Goal: Information Seeking & Learning: Learn about a topic

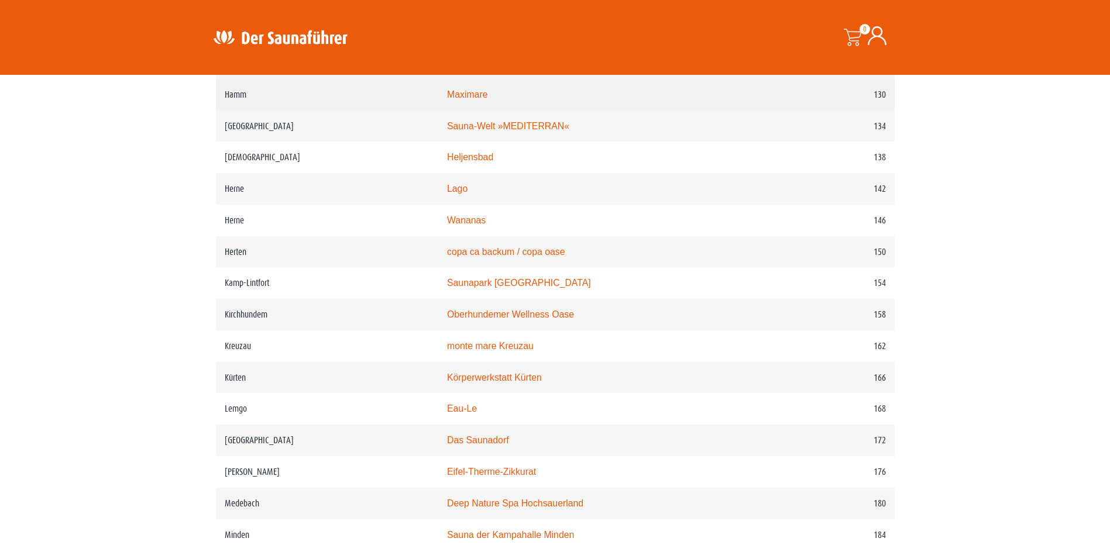
scroll to position [1521, 0]
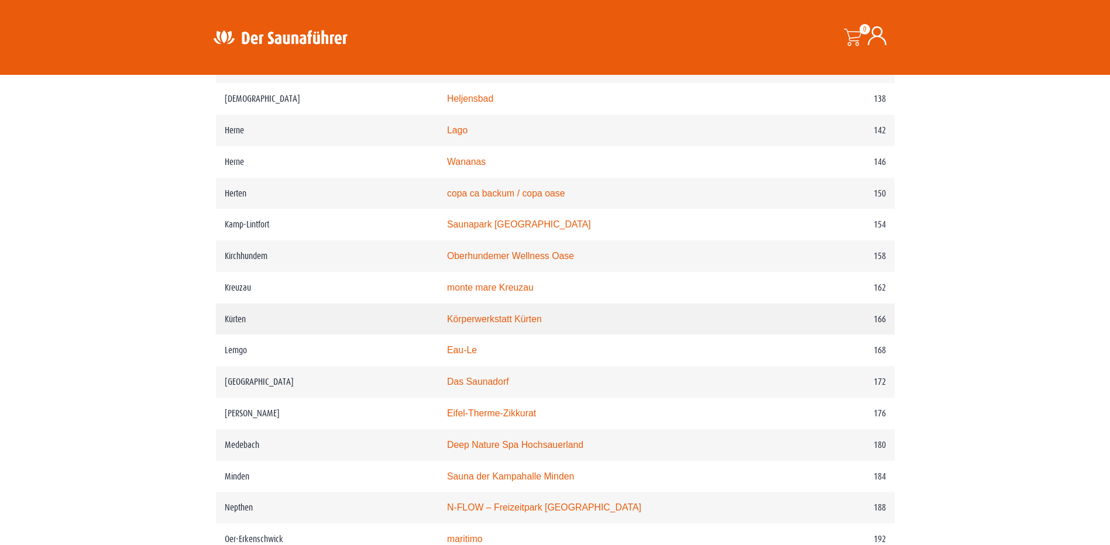
click at [476, 324] on link "Körperwerkstatt Kürten" at bounding box center [494, 319] width 95 height 10
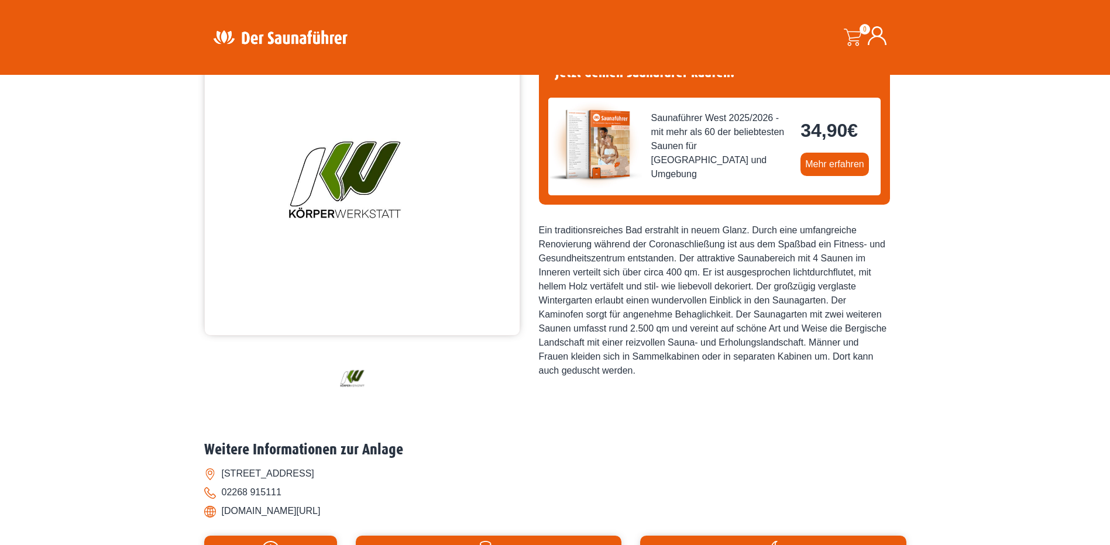
scroll to position [234, 0]
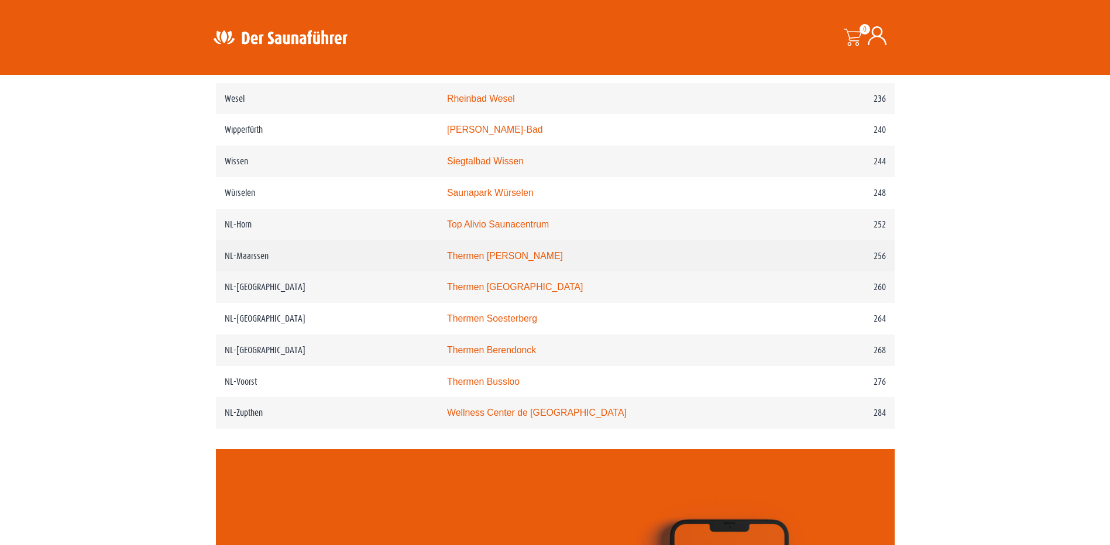
scroll to position [2398, 0]
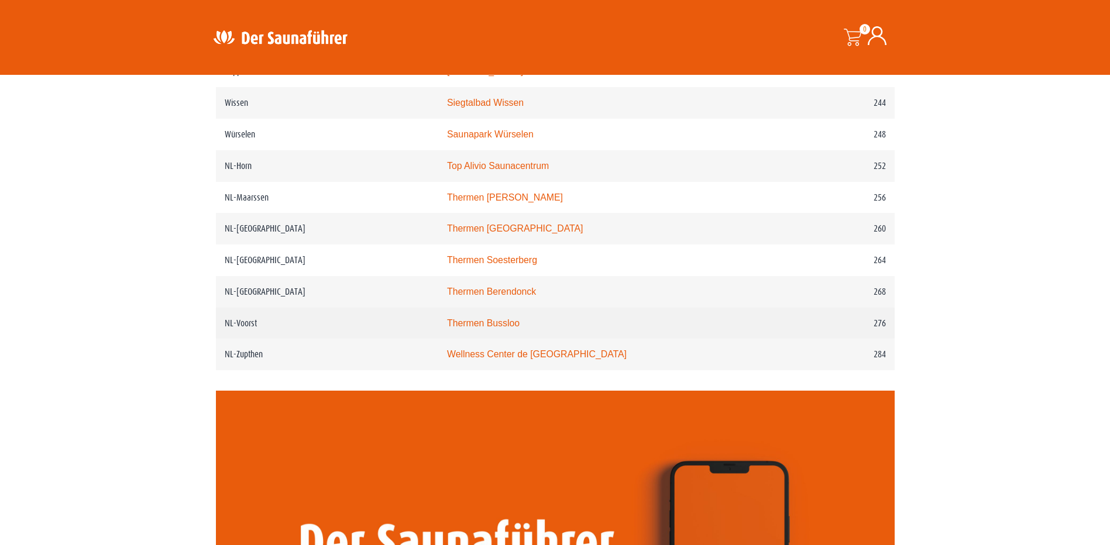
click at [496, 328] on link "Thermen Bussloo" at bounding box center [483, 323] width 73 height 10
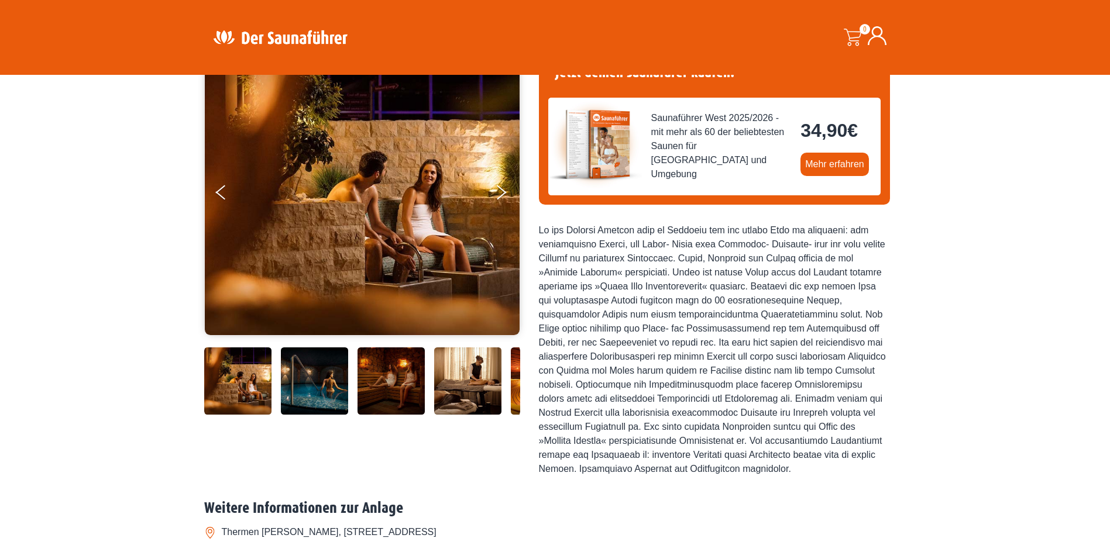
scroll to position [175, 0]
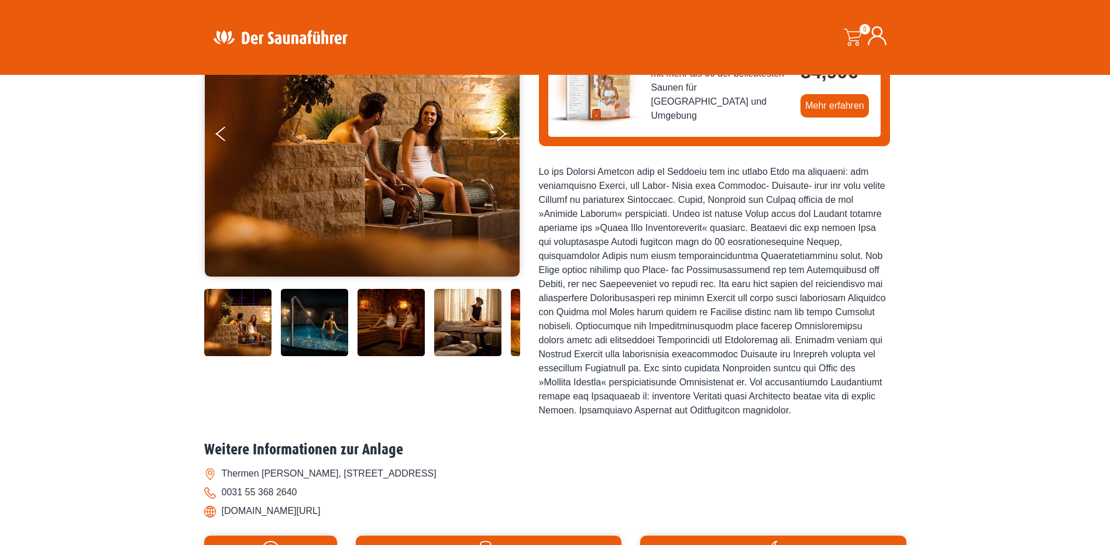
click at [305, 312] on img at bounding box center [314, 322] width 67 height 67
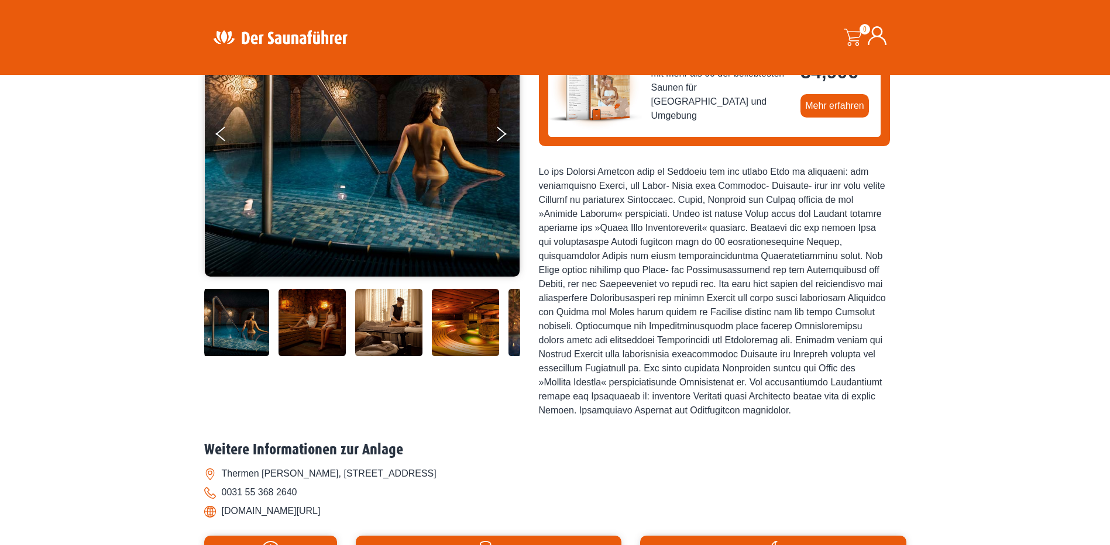
scroll to position [58, 0]
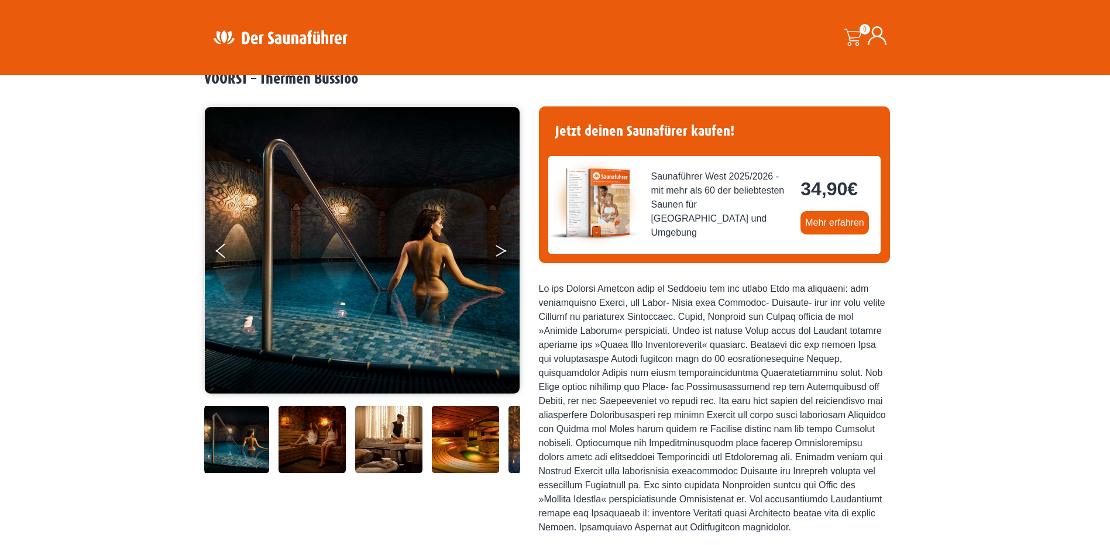
click at [504, 250] on icon "Next" at bounding box center [500, 253] width 11 height 7
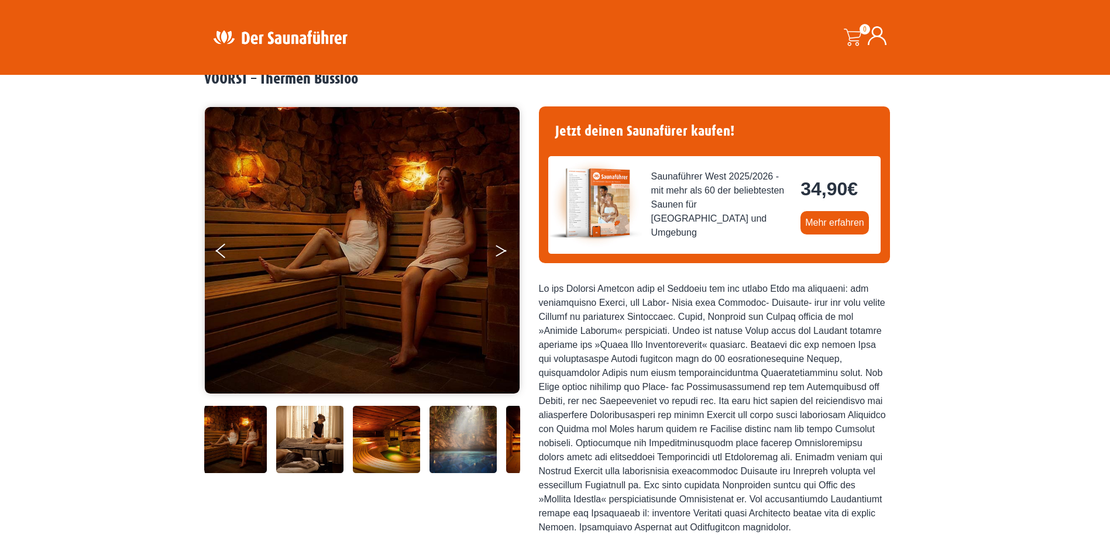
click at [504, 250] on icon "Next" at bounding box center [500, 253] width 11 height 7
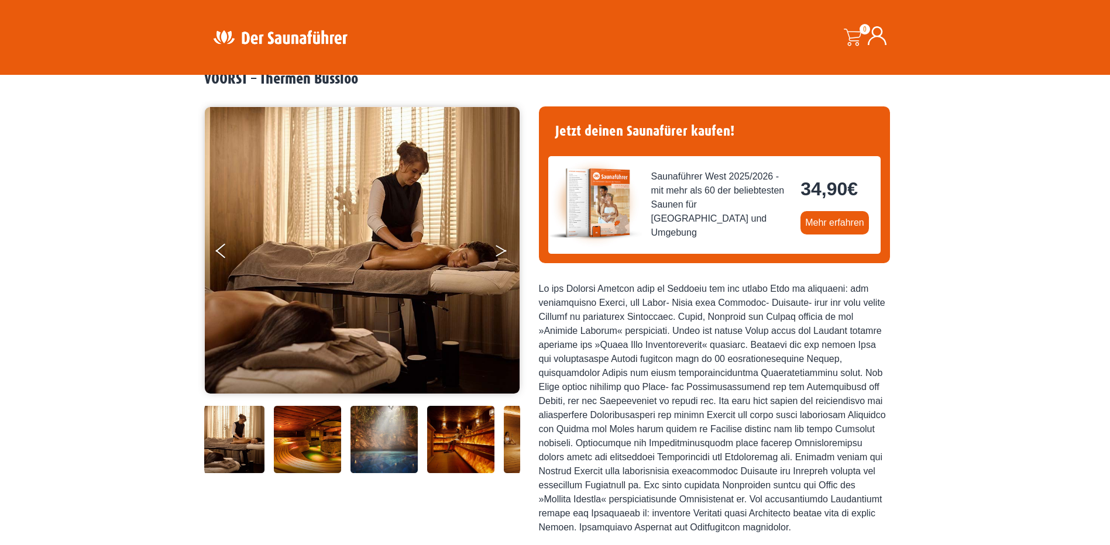
click at [504, 250] on icon "Next" at bounding box center [500, 253] width 11 height 7
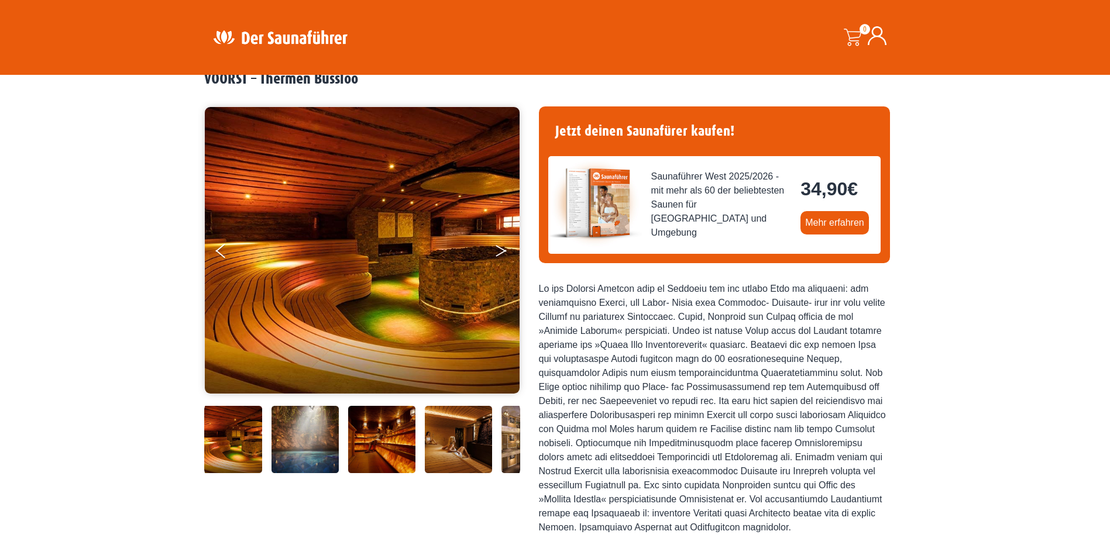
click at [504, 250] on icon "Next" at bounding box center [500, 253] width 11 height 7
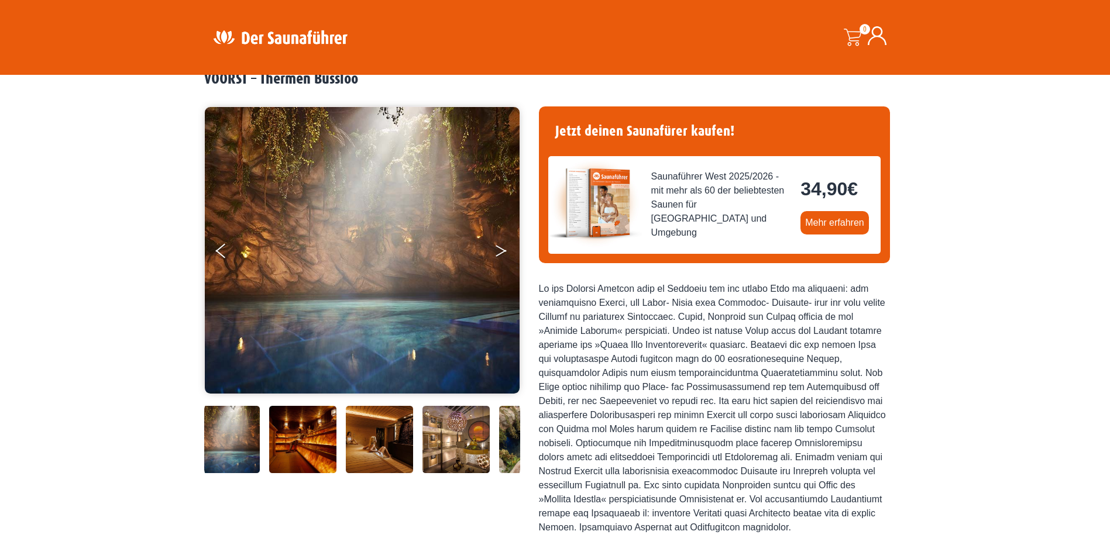
click at [504, 250] on icon "Next" at bounding box center [500, 253] width 11 height 7
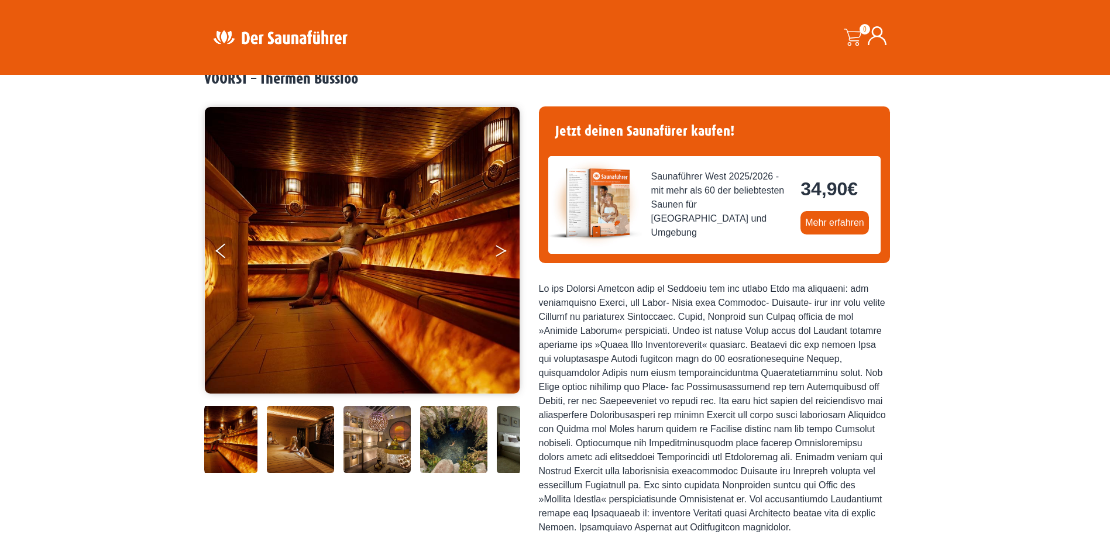
click at [504, 250] on icon "Next" at bounding box center [500, 253] width 11 height 7
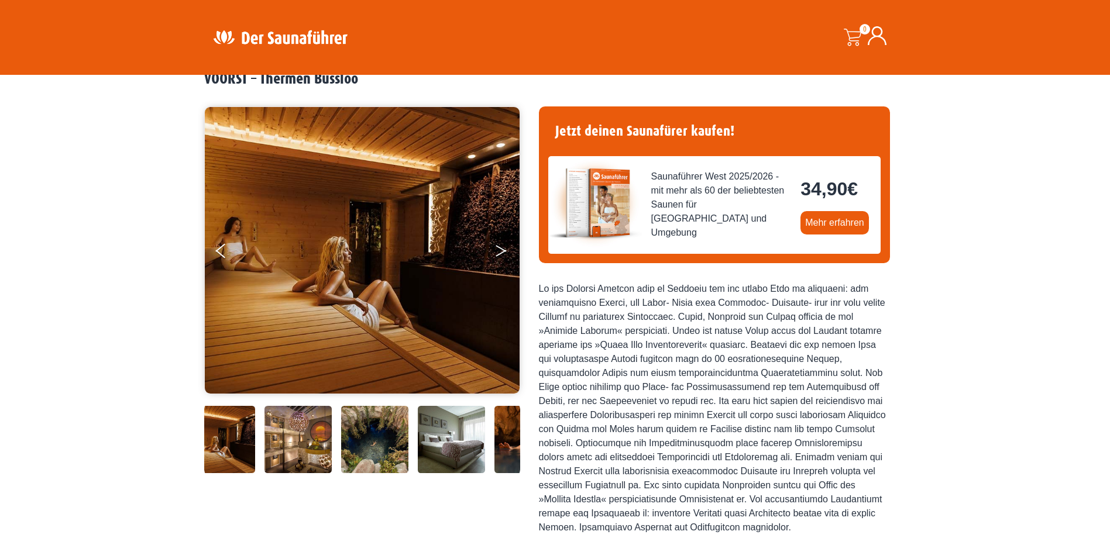
click at [504, 250] on icon "Next" at bounding box center [500, 253] width 11 height 7
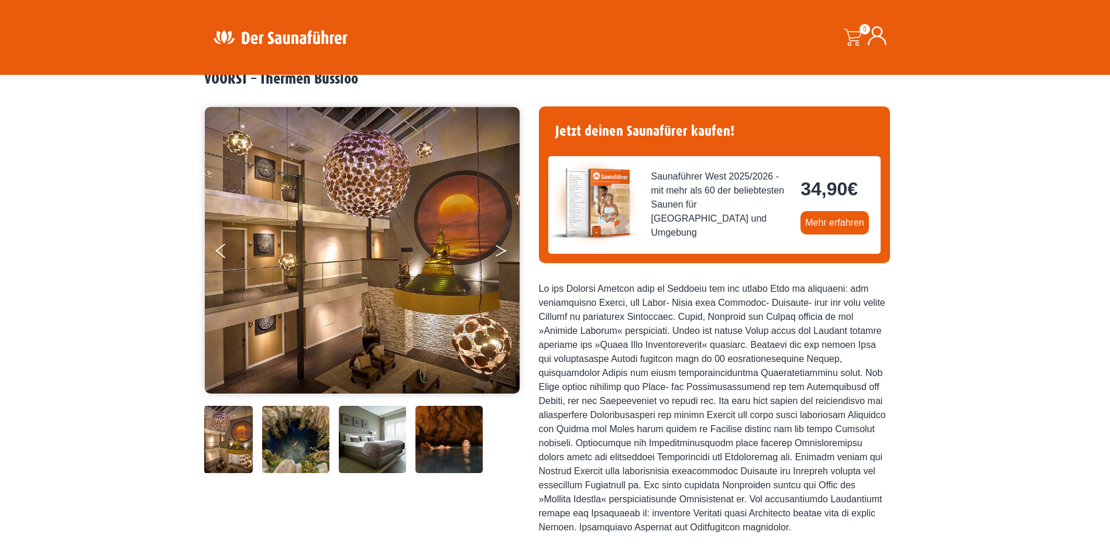
click at [504, 250] on icon "Next" at bounding box center [500, 253] width 11 height 7
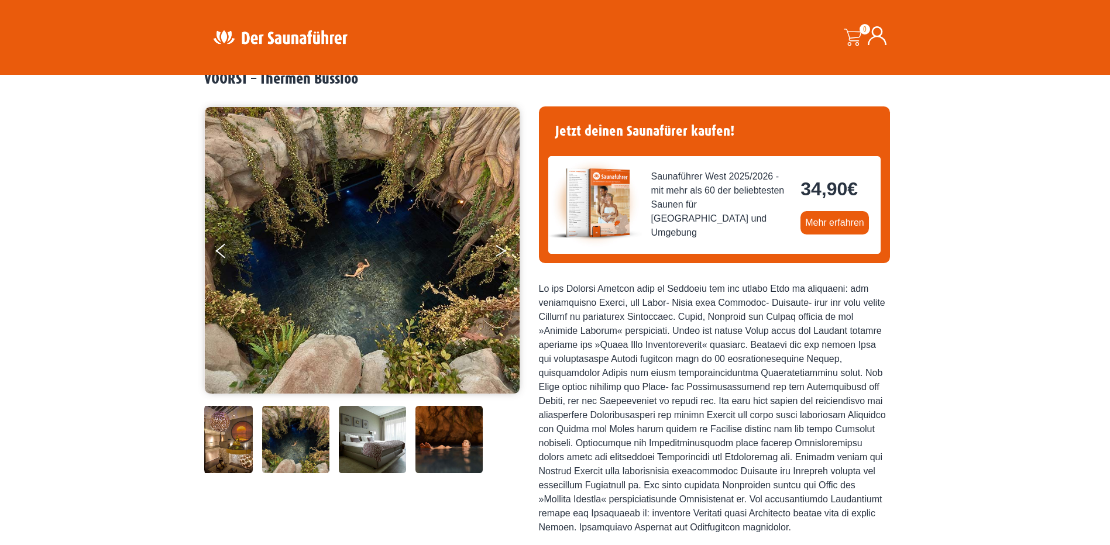
click at [504, 250] on icon "Next" at bounding box center [500, 253] width 11 height 7
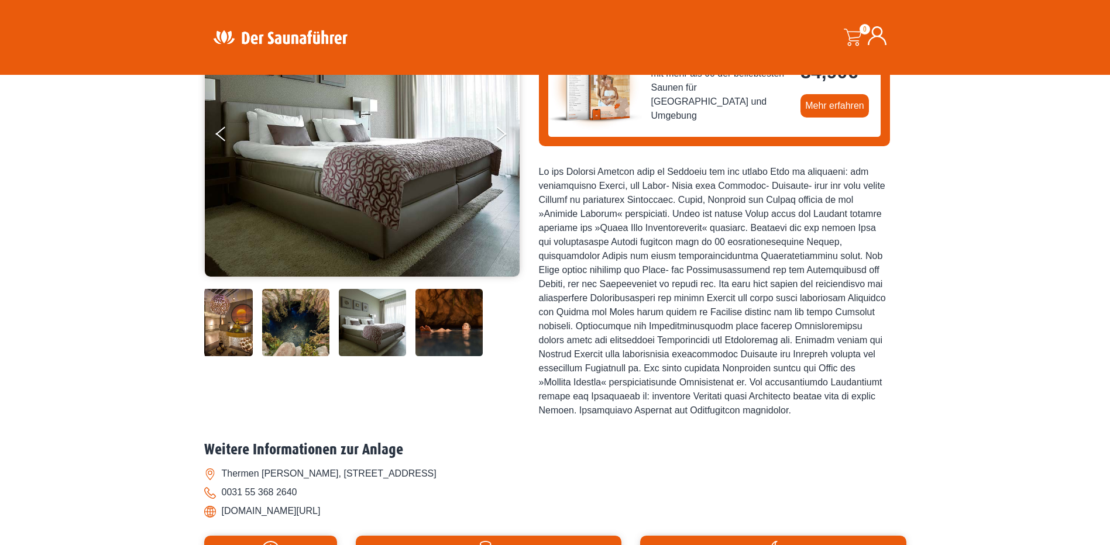
scroll to position [234, 0]
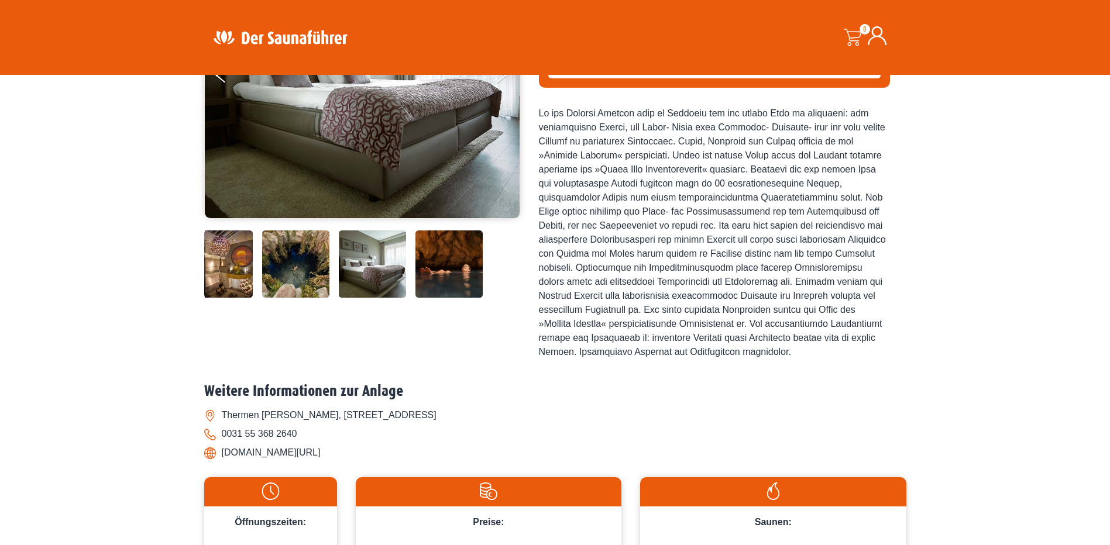
click at [366, 266] on img at bounding box center [372, 263] width 67 height 67
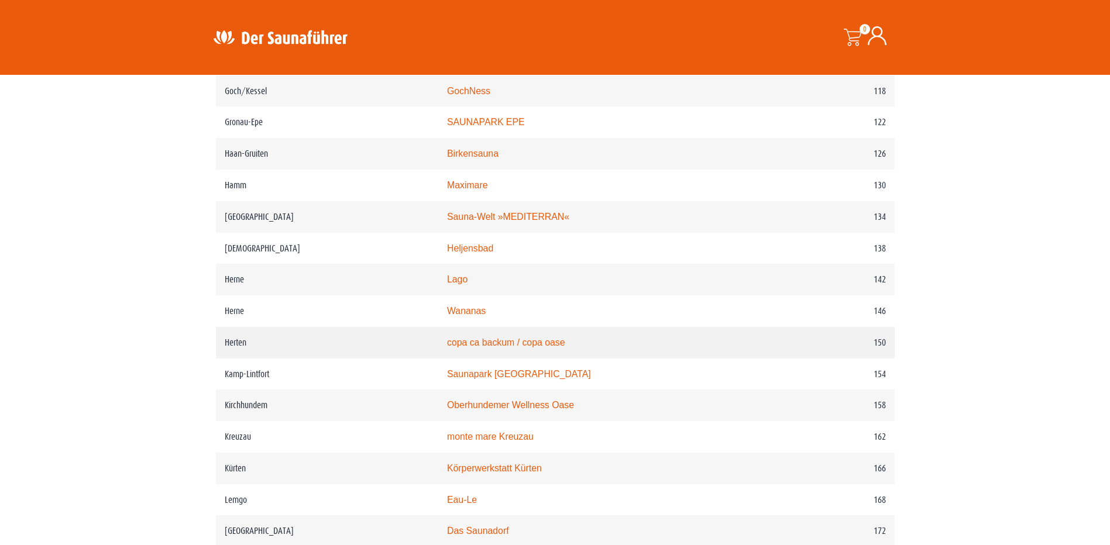
scroll to position [1462, 0]
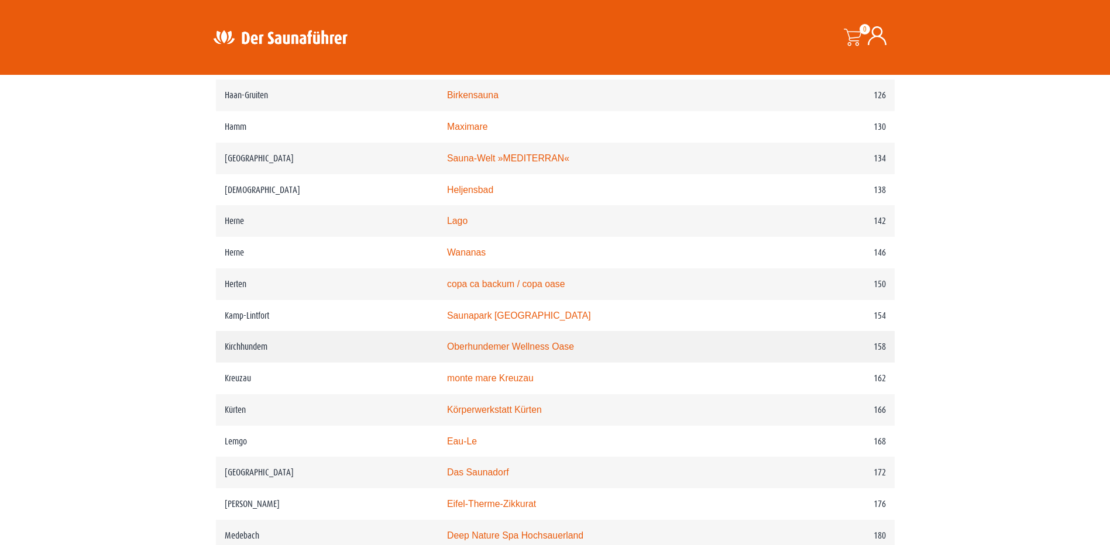
click at [519, 357] on td "Oberhundemer Wellness Oase" at bounding box center [605, 347] width 334 height 32
click at [518, 352] on link "Oberhundemer Wellness Oase" at bounding box center [510, 347] width 127 height 10
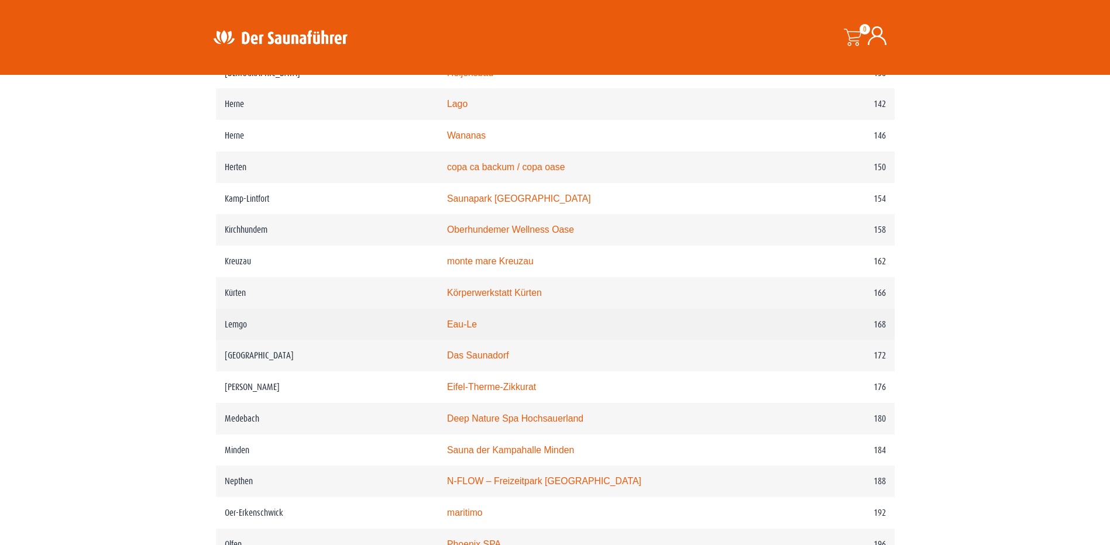
scroll to position [1638, 0]
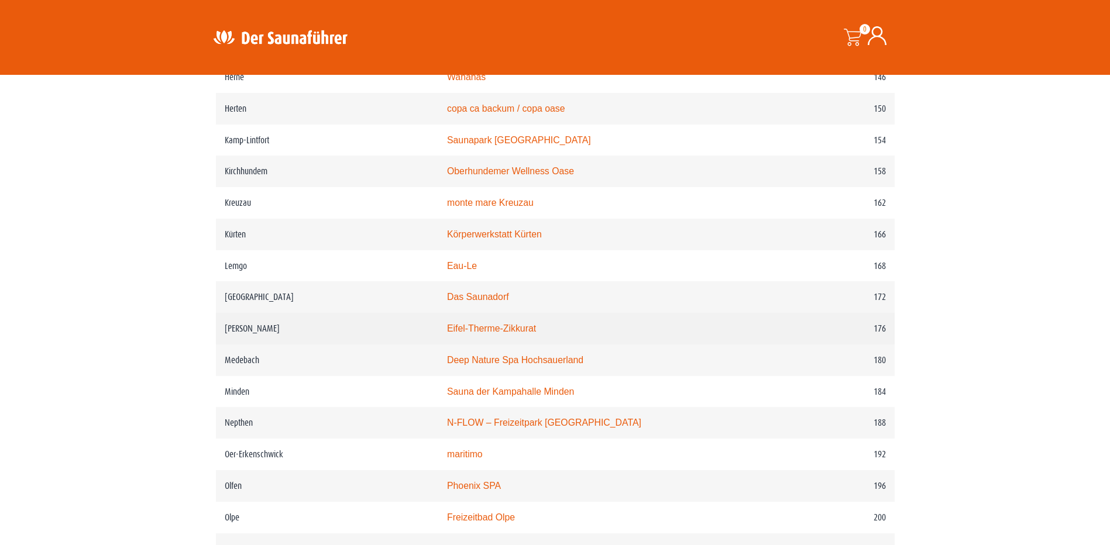
click at [518, 333] on link "Eifel-Therme-Zikkurat" at bounding box center [491, 328] width 89 height 10
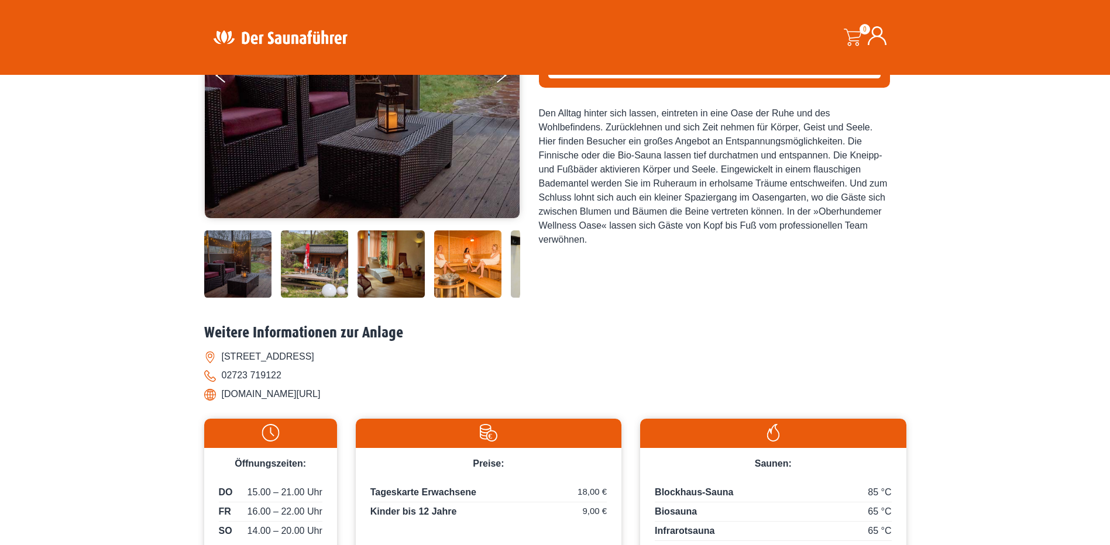
scroll to position [292, 0]
